Goal: Information Seeking & Learning: Stay updated

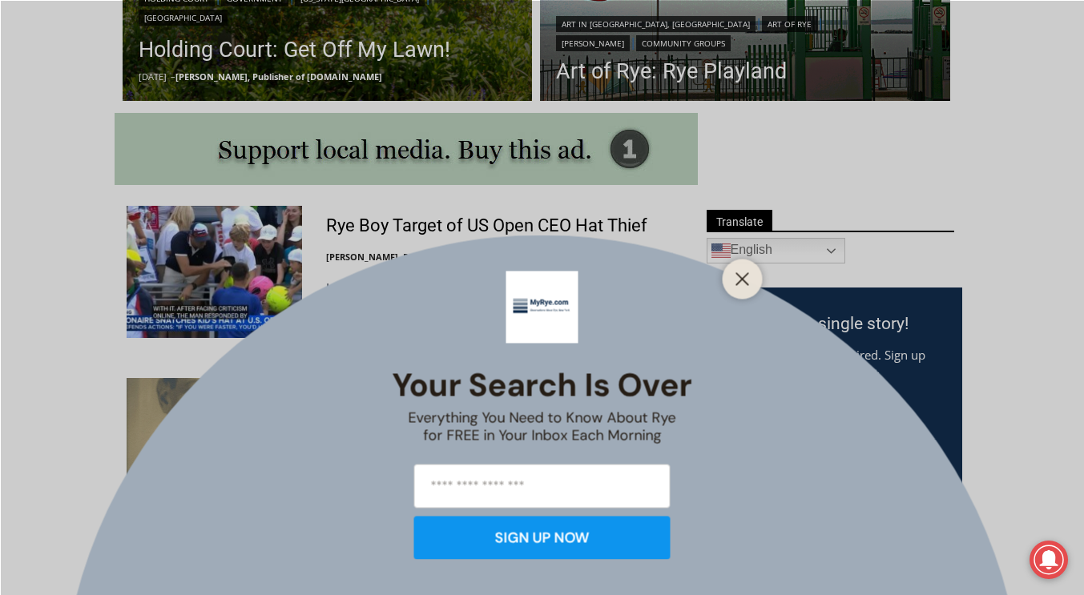
scroll to position [789, 0]
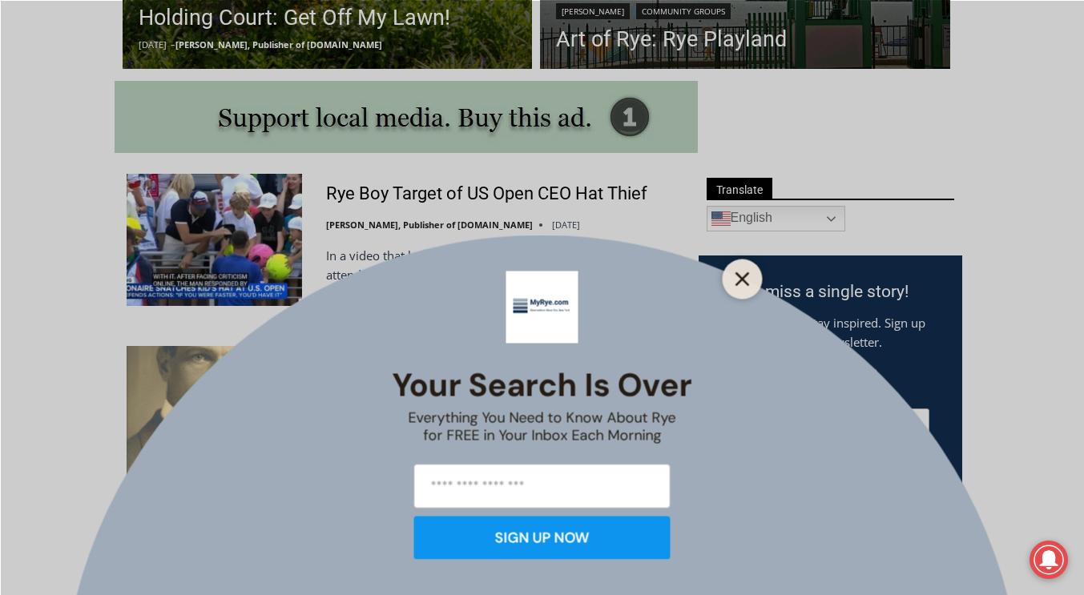
click at [736, 273] on line "Close" at bounding box center [741, 278] width 11 height 11
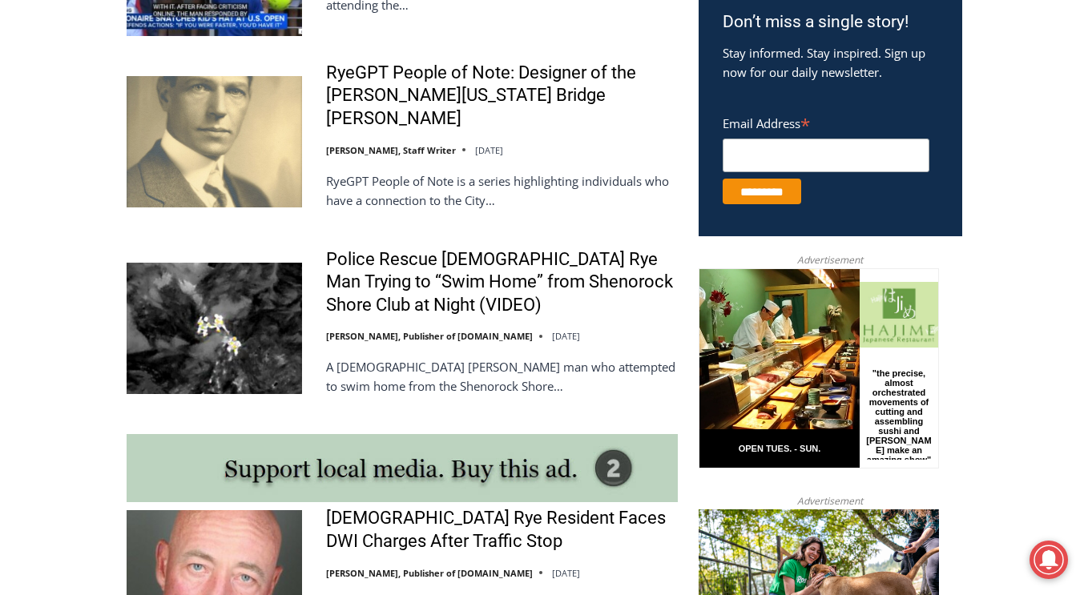
scroll to position [1076, 0]
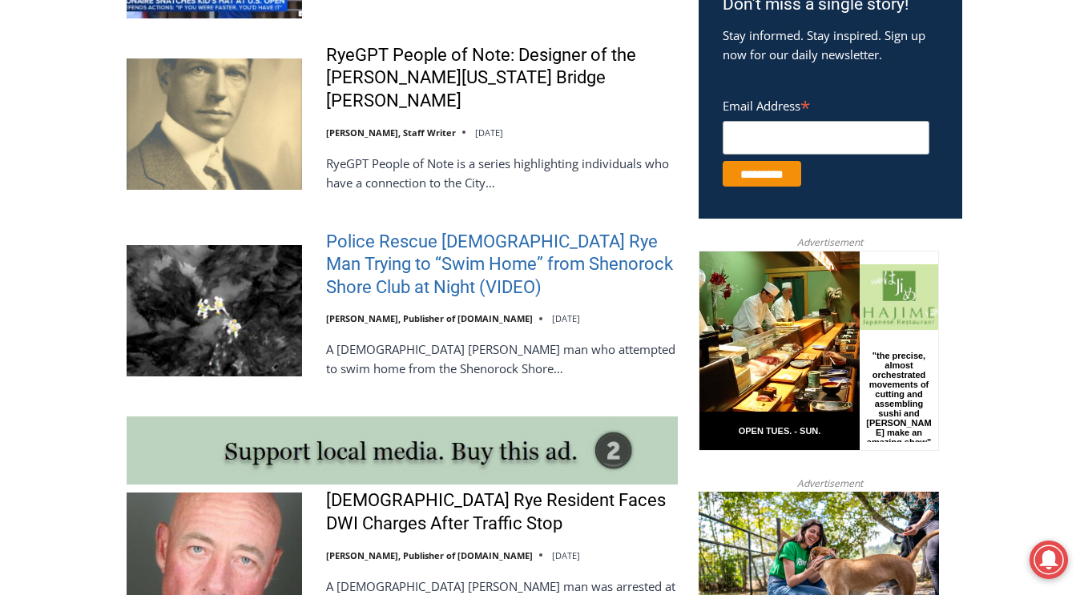
click at [581, 236] on link "Police Rescue [DEMOGRAPHIC_DATA] Rye Man Trying to “Swim Home” from Shenorock S…" at bounding box center [502, 265] width 352 height 69
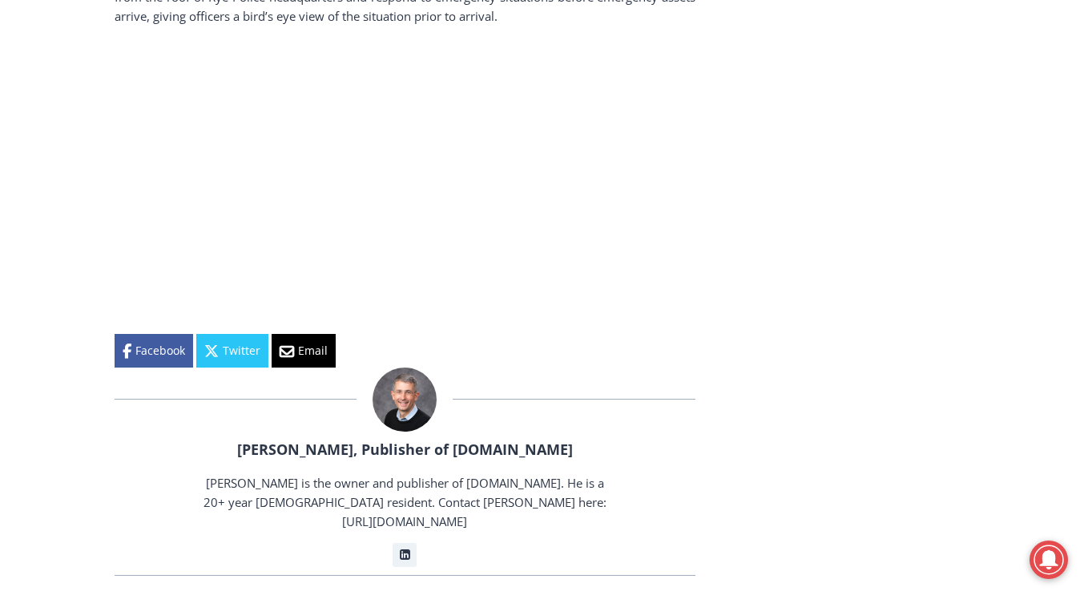
scroll to position [2391, 0]
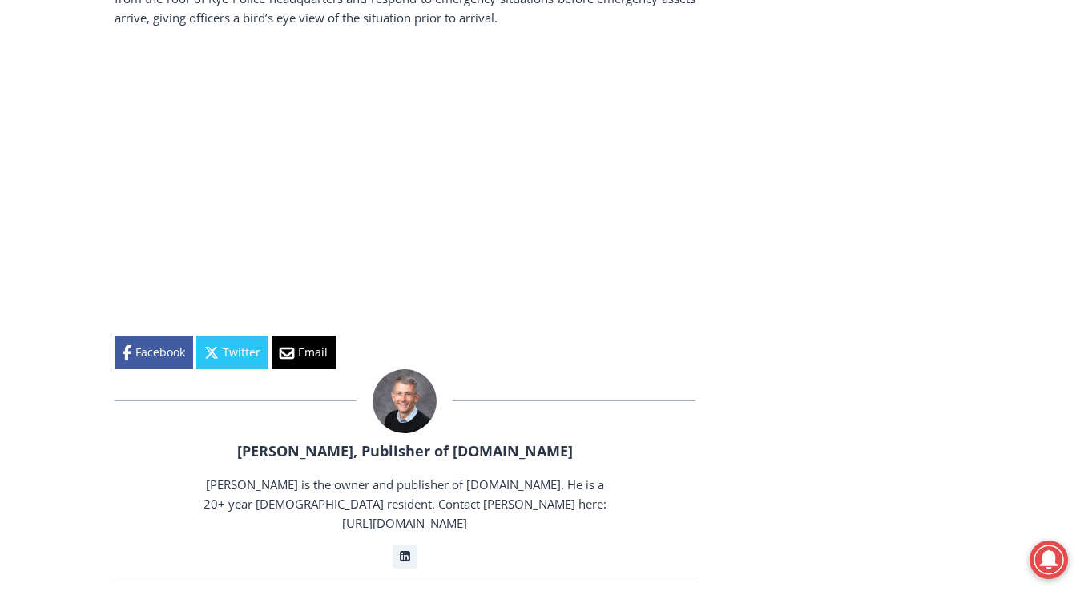
click at [632, 103] on p at bounding box center [405, 181] width 581 height 257
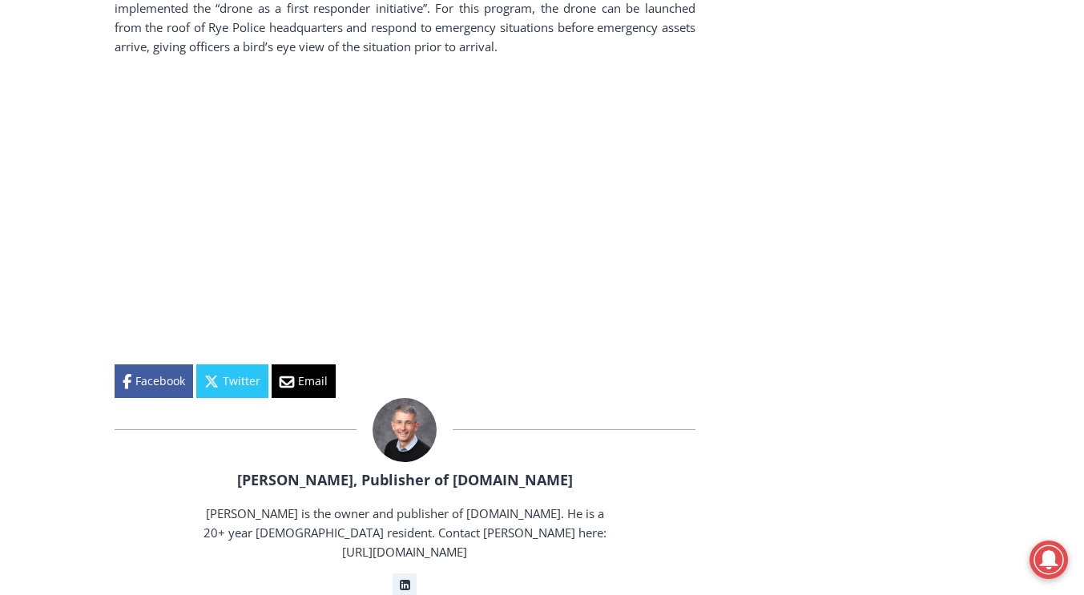
scroll to position [2359, 0]
